Goal: Task Accomplishment & Management: Manage account settings

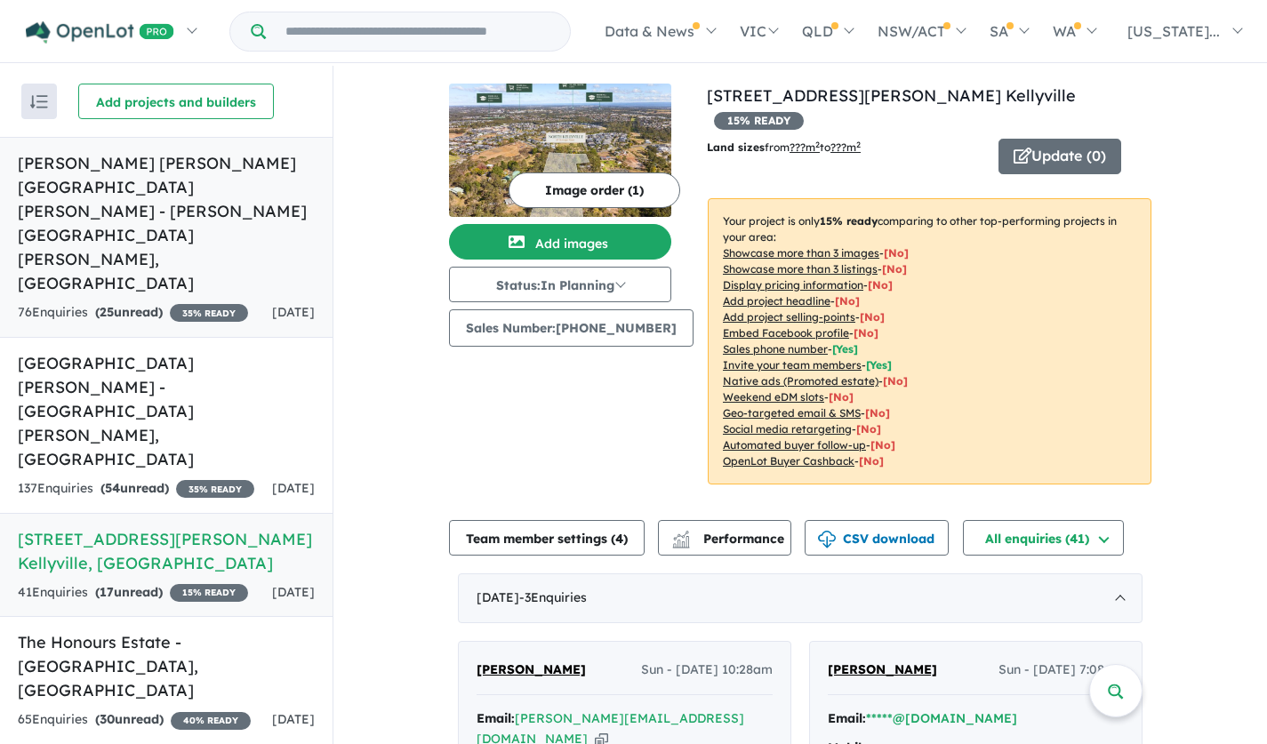
click at [230, 166] on h5 "[PERSON_NAME] [PERSON_NAME][GEOGRAPHIC_DATA][PERSON_NAME] - [PERSON_NAME][GEOGR…" at bounding box center [166, 223] width 297 height 144
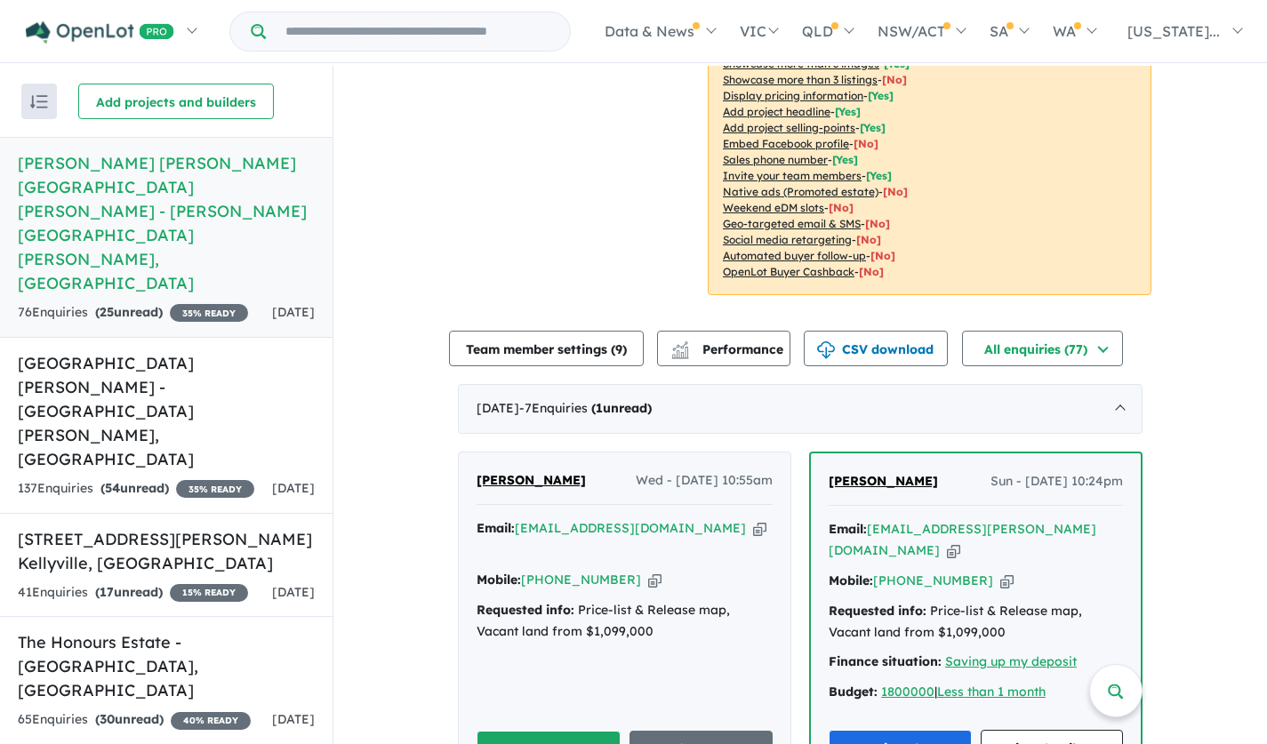
scroll to position [454, 0]
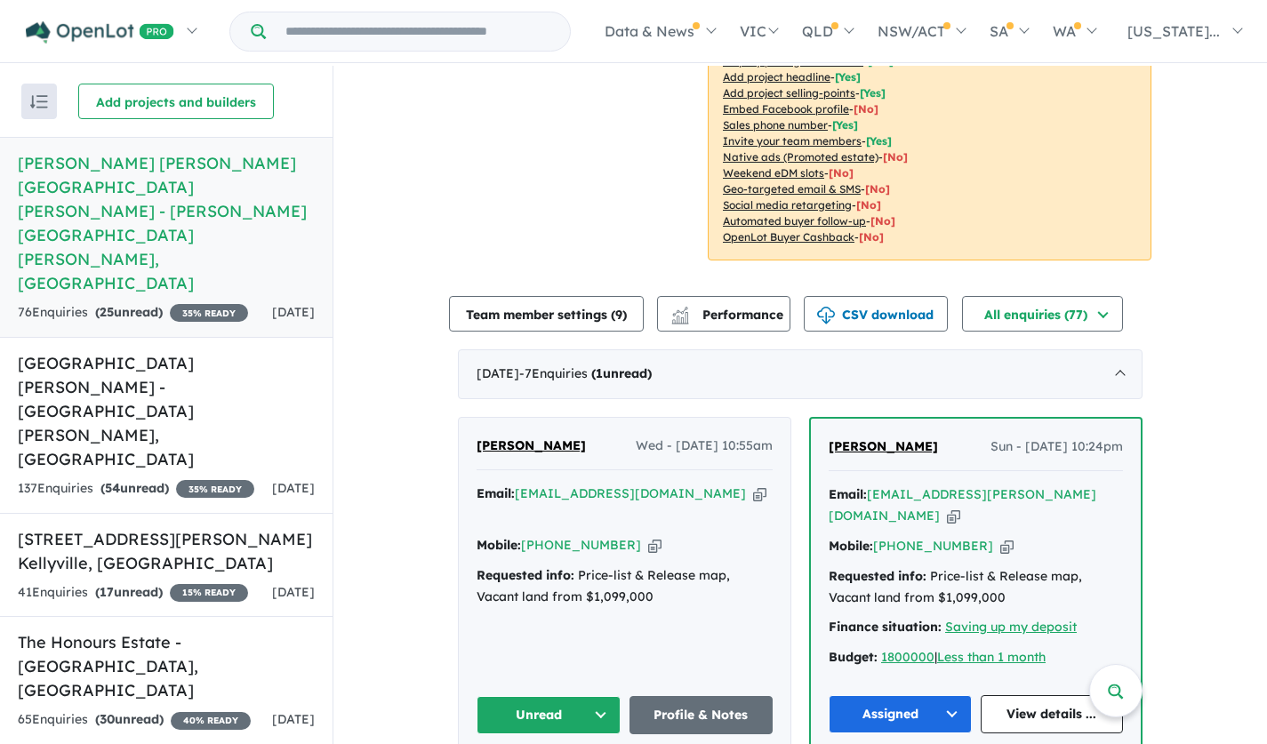
click at [524, 437] on span "[PERSON_NAME]" at bounding box center [530, 445] width 109 height 16
click at [593, 696] on button "Unread" at bounding box center [548, 715] width 144 height 38
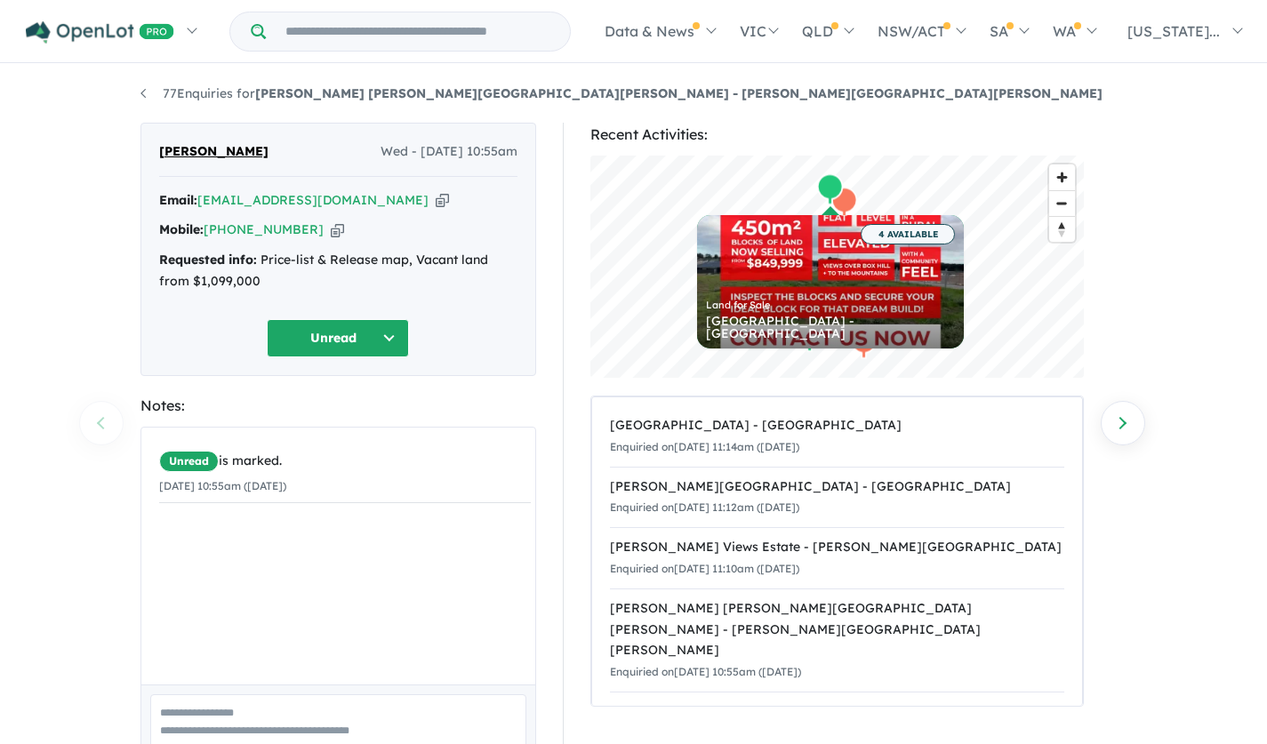
click at [1262, 194] on div "77 Enquiries for [PERSON_NAME] [PERSON_NAME][GEOGRAPHIC_DATA][PERSON_NAME] - [P…" at bounding box center [633, 406] width 1267 height 681
